Goal: Transaction & Acquisition: Purchase product/service

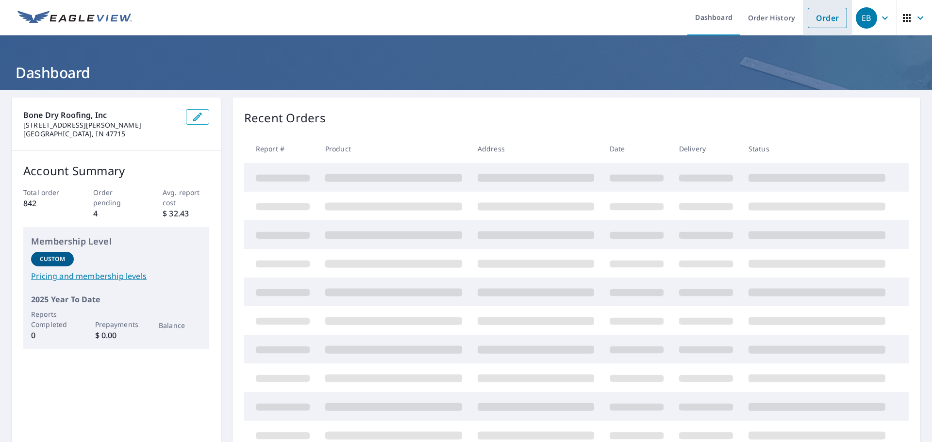
click at [816, 15] on link "Order" at bounding box center [827, 18] width 39 height 20
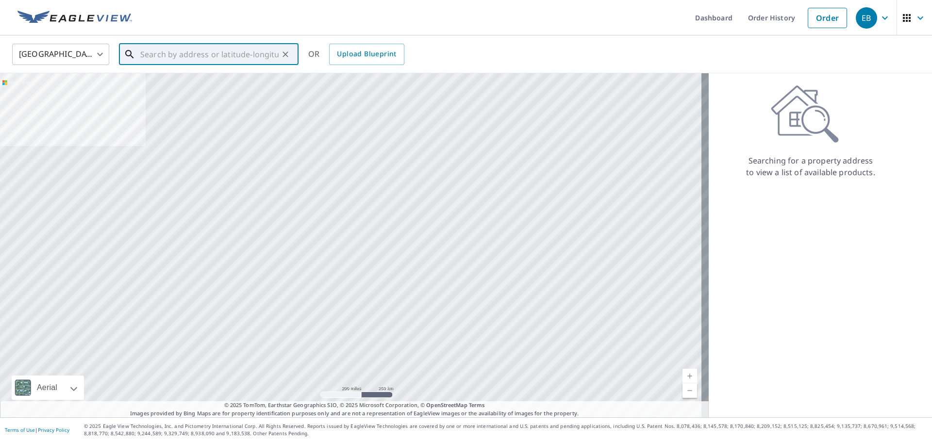
paste input "1327 Mockingbird Ln Mount Vernon, IN 47620"
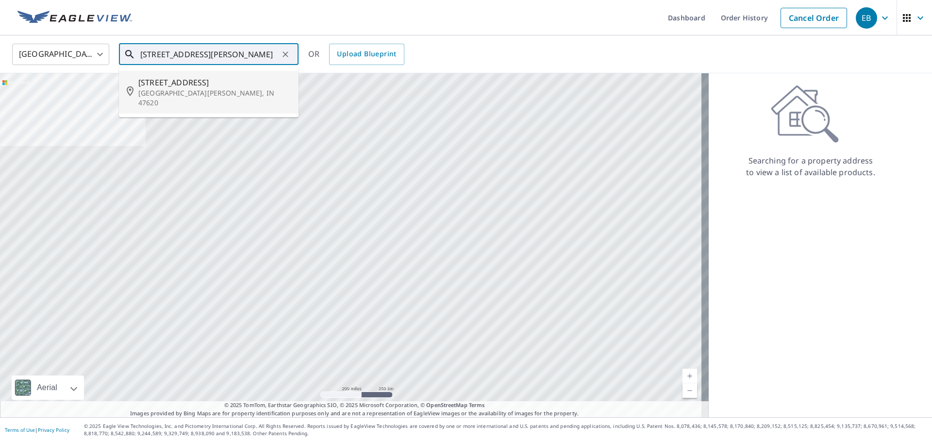
click at [256, 90] on p "Mount Vernon, IN 47620" at bounding box center [214, 97] width 153 height 19
type input "1327 Mockingbird Ln Mount Vernon, IN 47620"
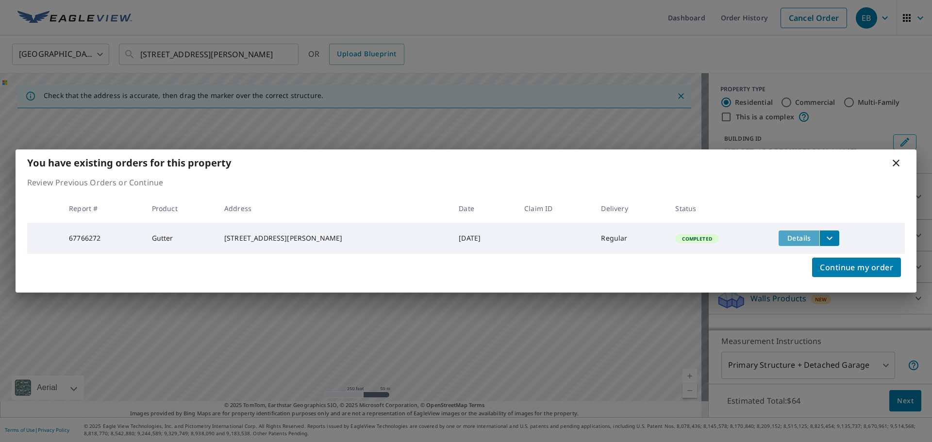
click at [805, 236] on span "Details" at bounding box center [799, 238] width 29 height 9
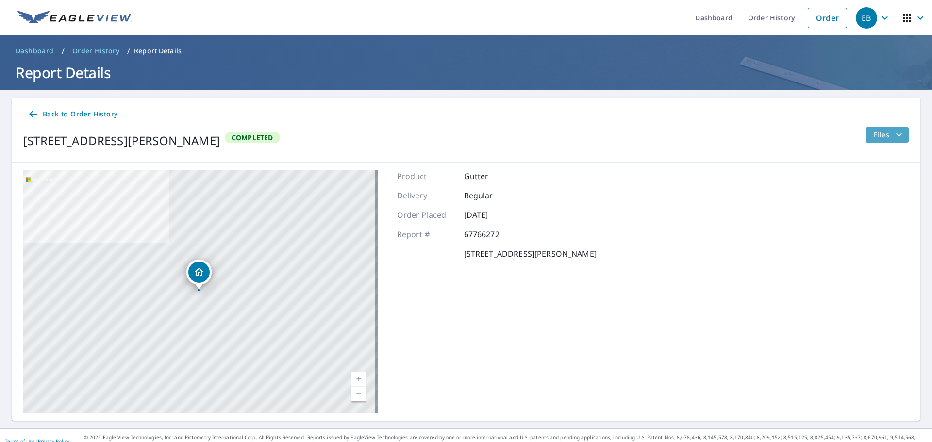
click at [897, 136] on icon "filesDropdownBtn-67766272" at bounding box center [900, 135] width 12 height 12
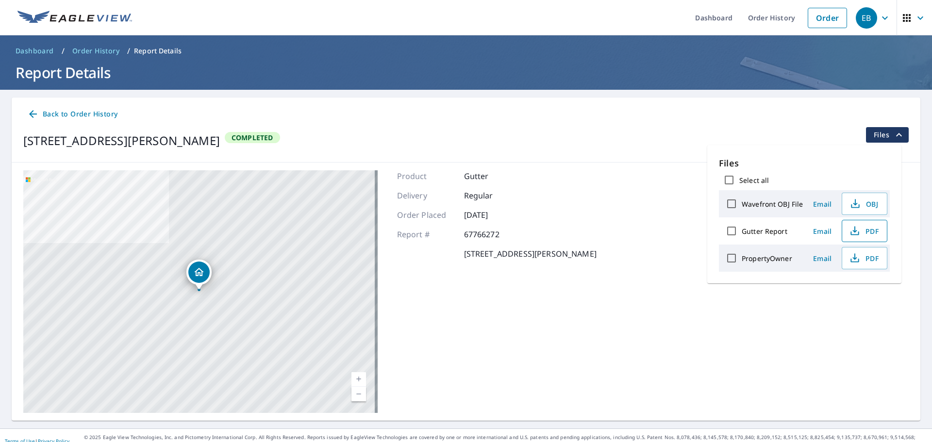
click at [868, 234] on span "PDF" at bounding box center [863, 231] width 31 height 12
click at [825, 26] on link "Order" at bounding box center [827, 18] width 39 height 20
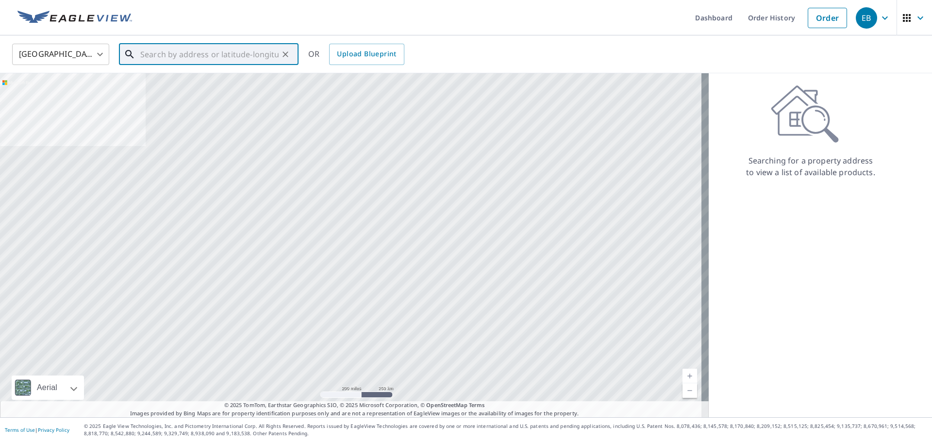
paste input "4201 Ty Ct Evansville, IN 47725"
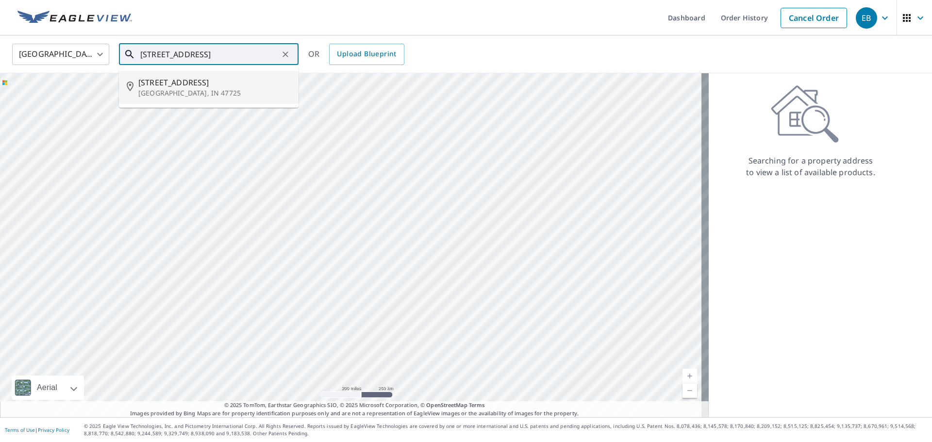
click at [198, 91] on p "Evansville, IN 47725" at bounding box center [214, 93] width 153 height 10
type input "4201 Ty Ct Evansville, IN 47725"
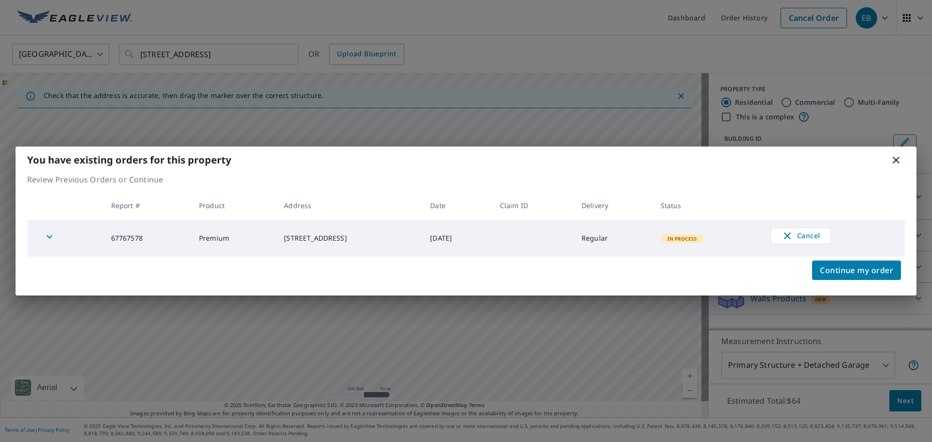
click at [51, 235] on icon "button" at bounding box center [50, 237] width 12 height 12
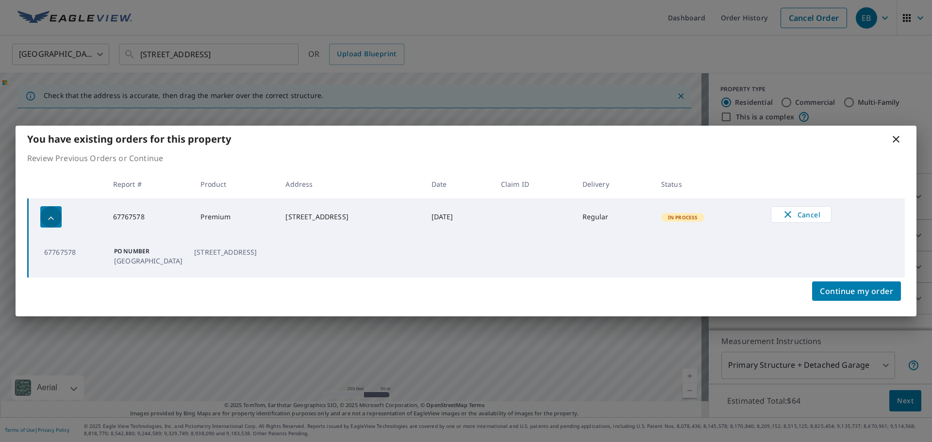
click at [51, 216] on icon "button" at bounding box center [51, 219] width 12 height 12
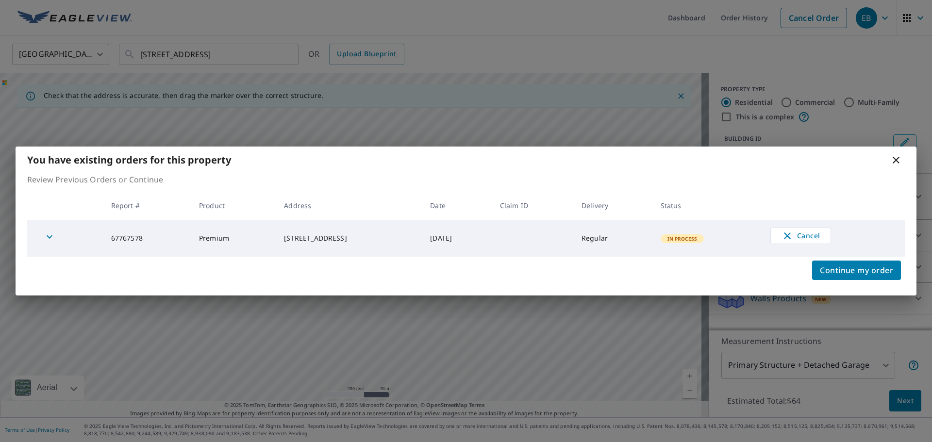
click at [895, 160] on icon at bounding box center [897, 160] width 12 height 12
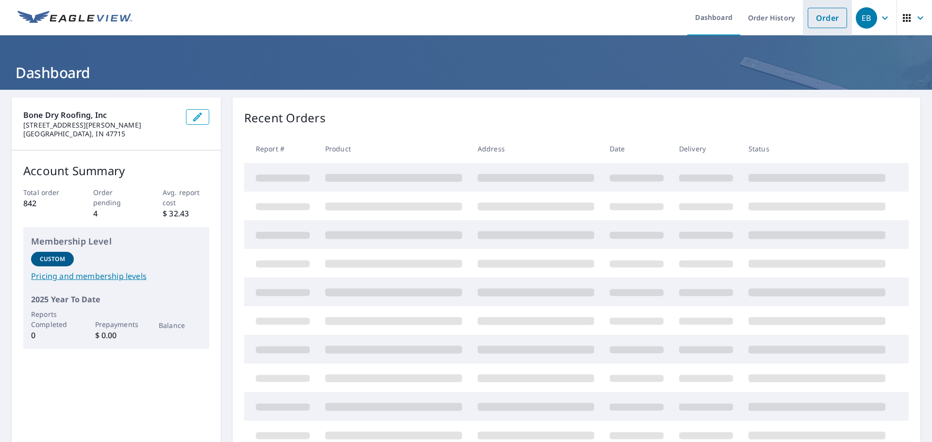
click at [819, 20] on link "Order" at bounding box center [827, 18] width 39 height 20
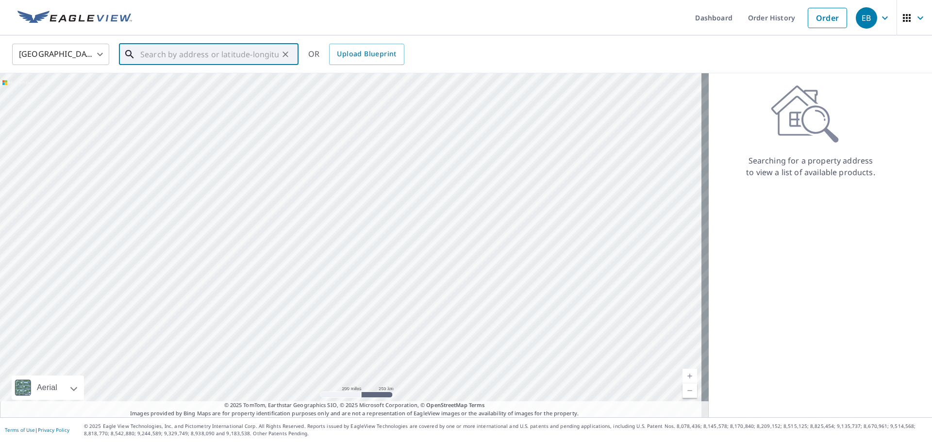
paste input "4931 Temple Ave • Evansville, IN 47715"
click at [217, 90] on p "Evansville, IN 47715" at bounding box center [214, 93] width 153 height 10
type input "4931 Temple Ave Evansville, IN 47715"
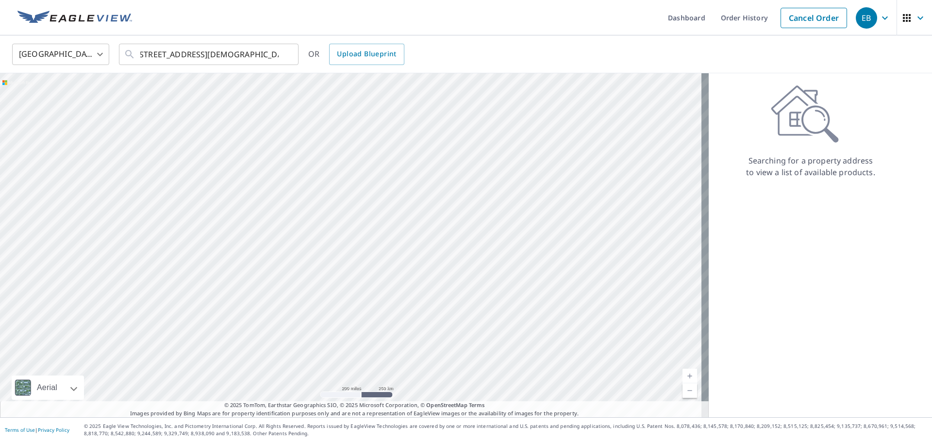
scroll to position [0, 0]
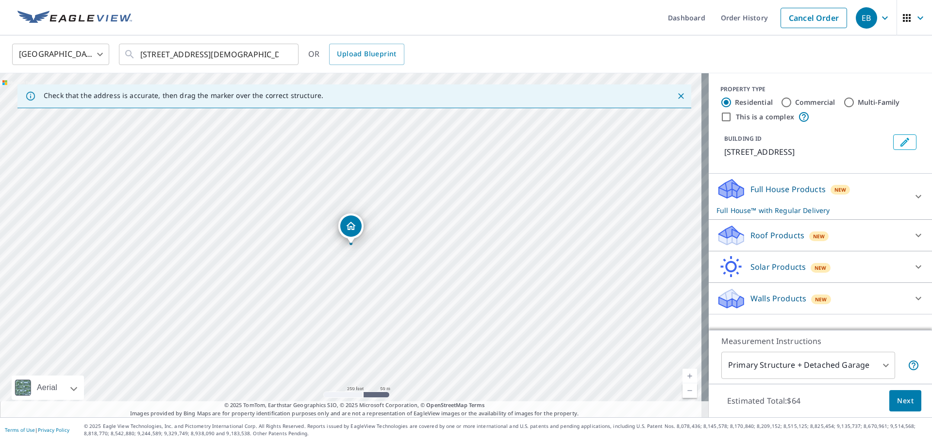
click at [913, 195] on icon at bounding box center [919, 197] width 12 height 12
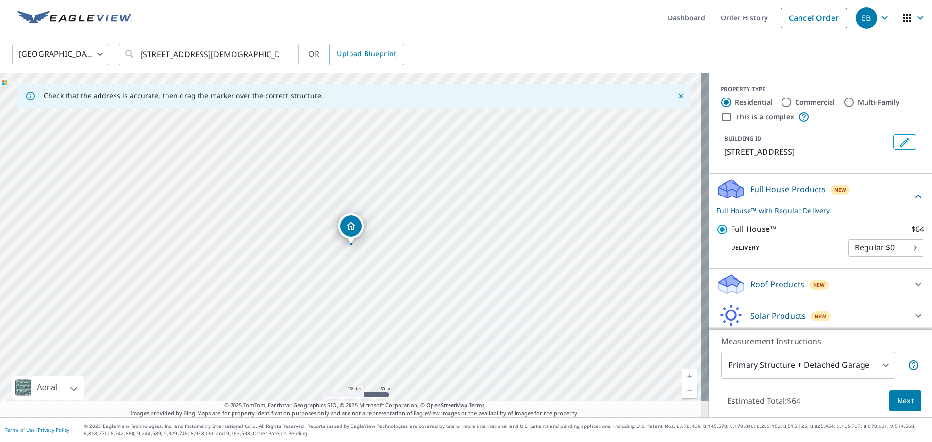
scroll to position [34, 0]
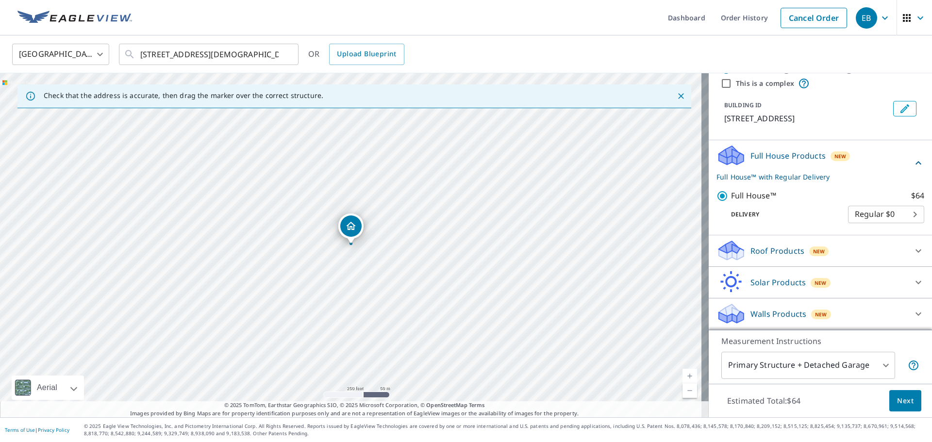
click at [907, 251] on div at bounding box center [918, 250] width 23 height 23
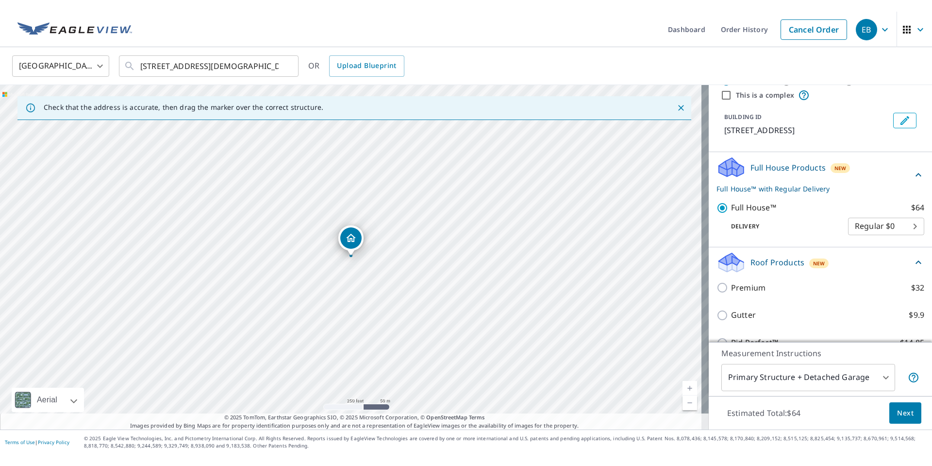
scroll to position [115, 0]
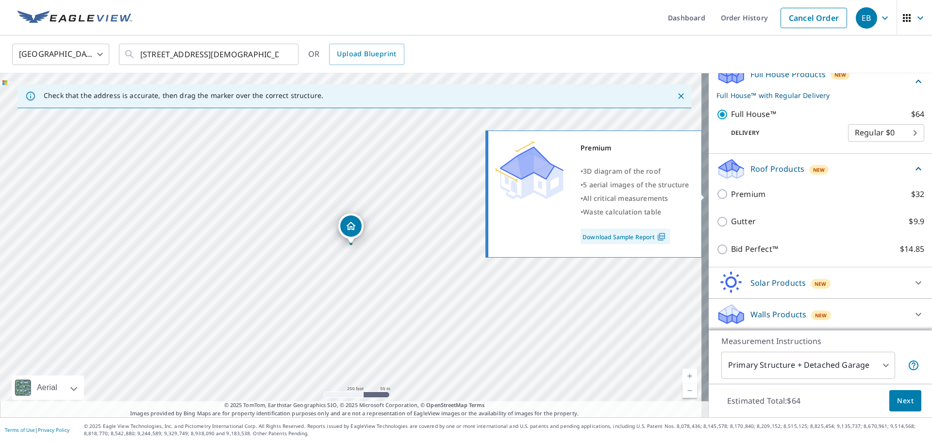
click at [721, 195] on input "Premium $32" at bounding box center [724, 194] width 15 height 12
checkbox input "true"
checkbox input "false"
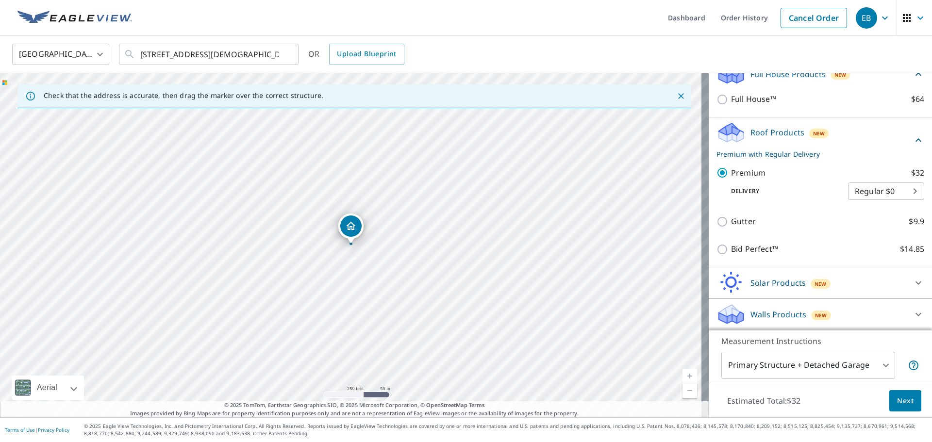
click at [900, 399] on span "Next" at bounding box center [906, 401] width 17 height 12
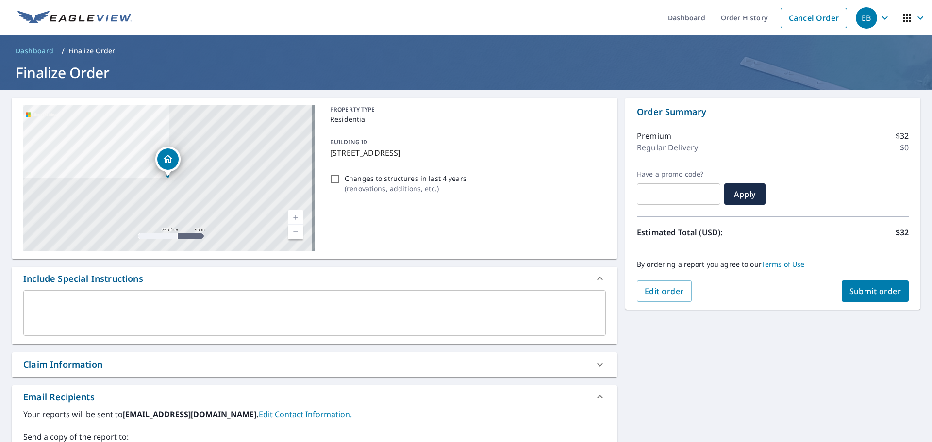
click at [870, 292] on span "Submit order" at bounding box center [876, 291] width 52 height 11
checkbox input "true"
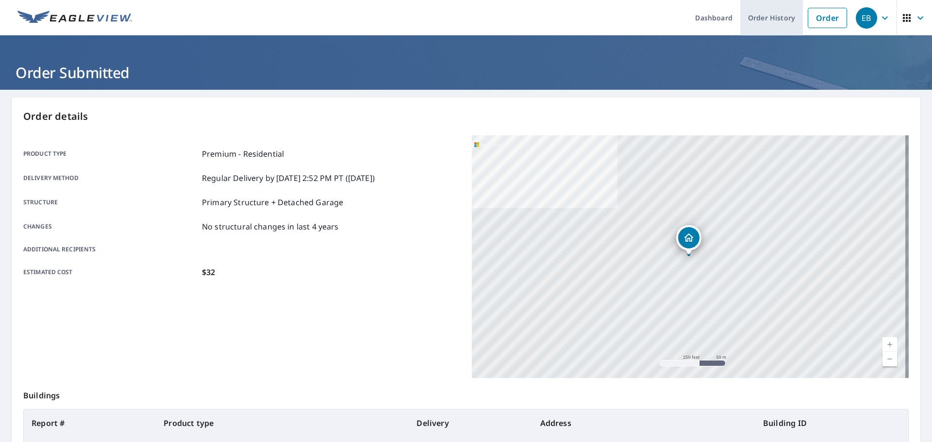
click at [782, 17] on link "Order History" at bounding box center [772, 17] width 63 height 35
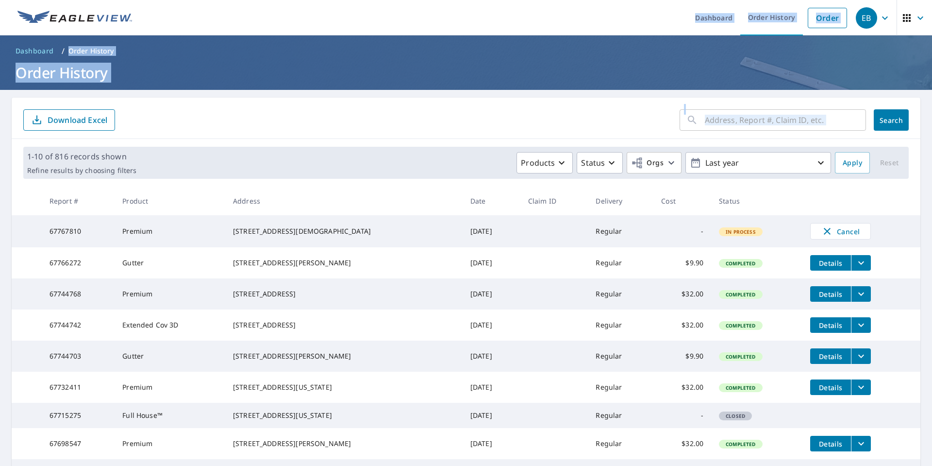
click at [0, 465] on html "EB EB Dashboard Order History Order EB Dashboard / Order History Order History …" at bounding box center [466, 233] width 932 height 466
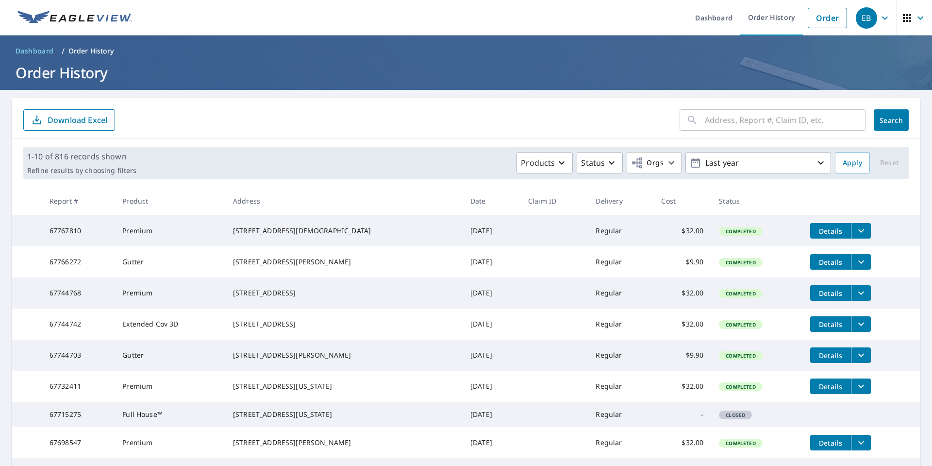
click at [856, 232] on icon "filesDropdownBtn-67767810" at bounding box center [862, 231] width 12 height 12
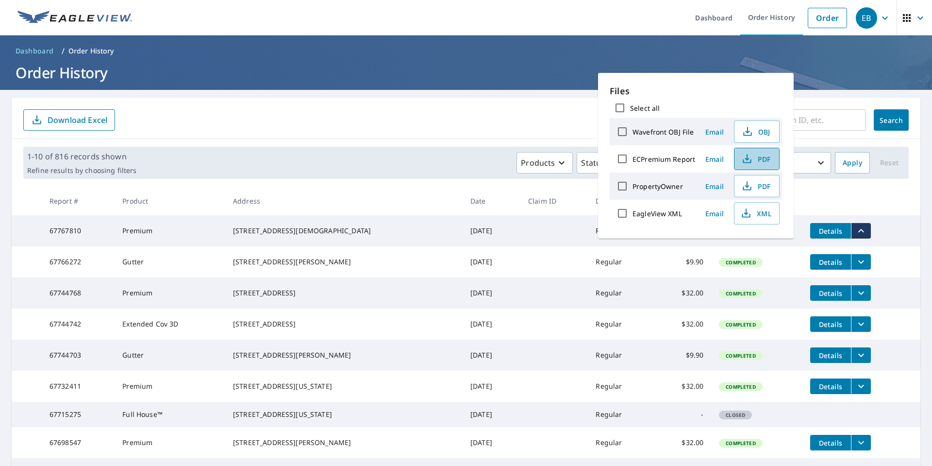
click at [756, 156] on span "PDF" at bounding box center [756, 159] width 31 height 12
click at [660, 60] on header "Dashboard / Order History Order History" at bounding box center [466, 62] width 932 height 54
